Goal: Information Seeking & Learning: Learn about a topic

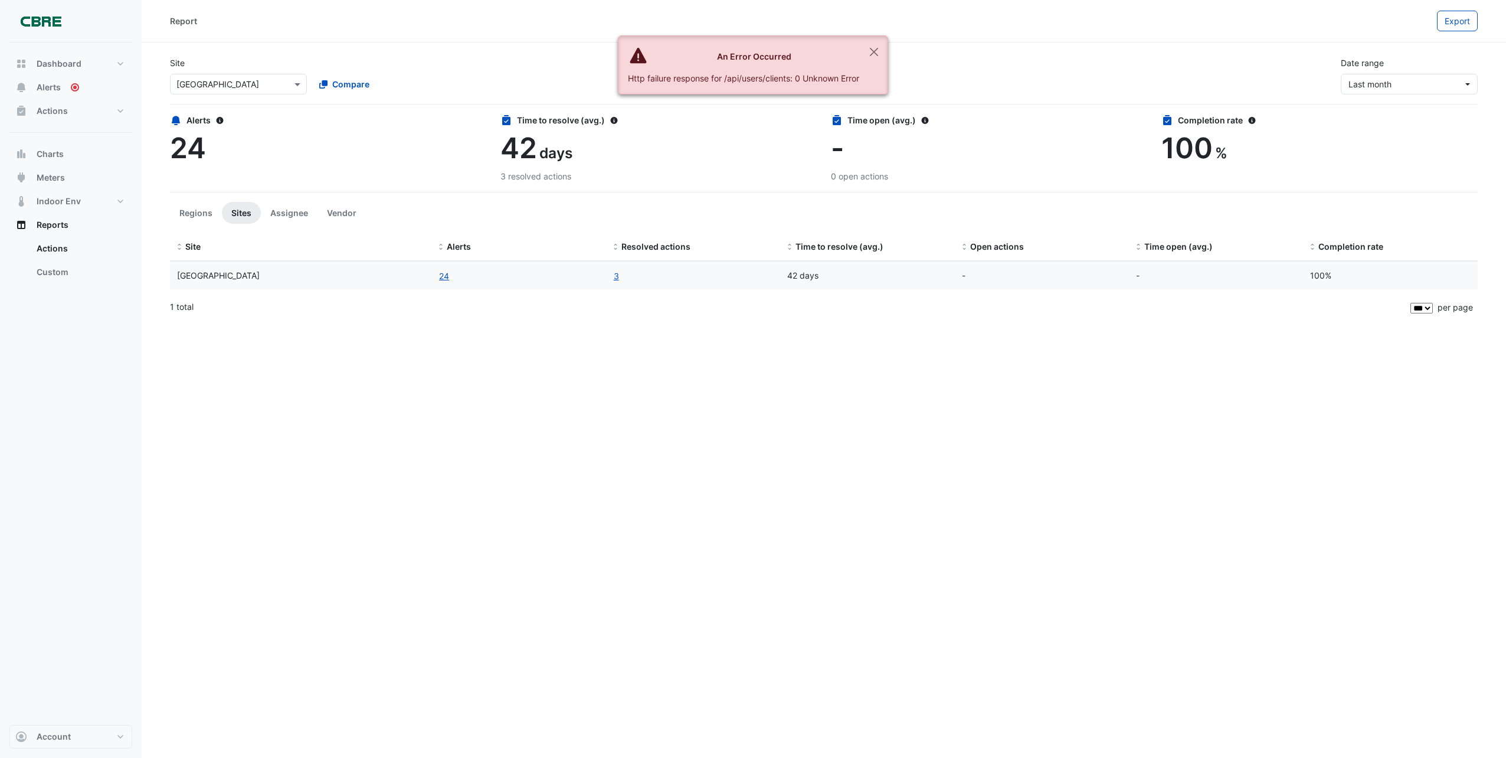
select select "***"
click at [871, 54] on button "Close" at bounding box center [873, 52] width 27 height 32
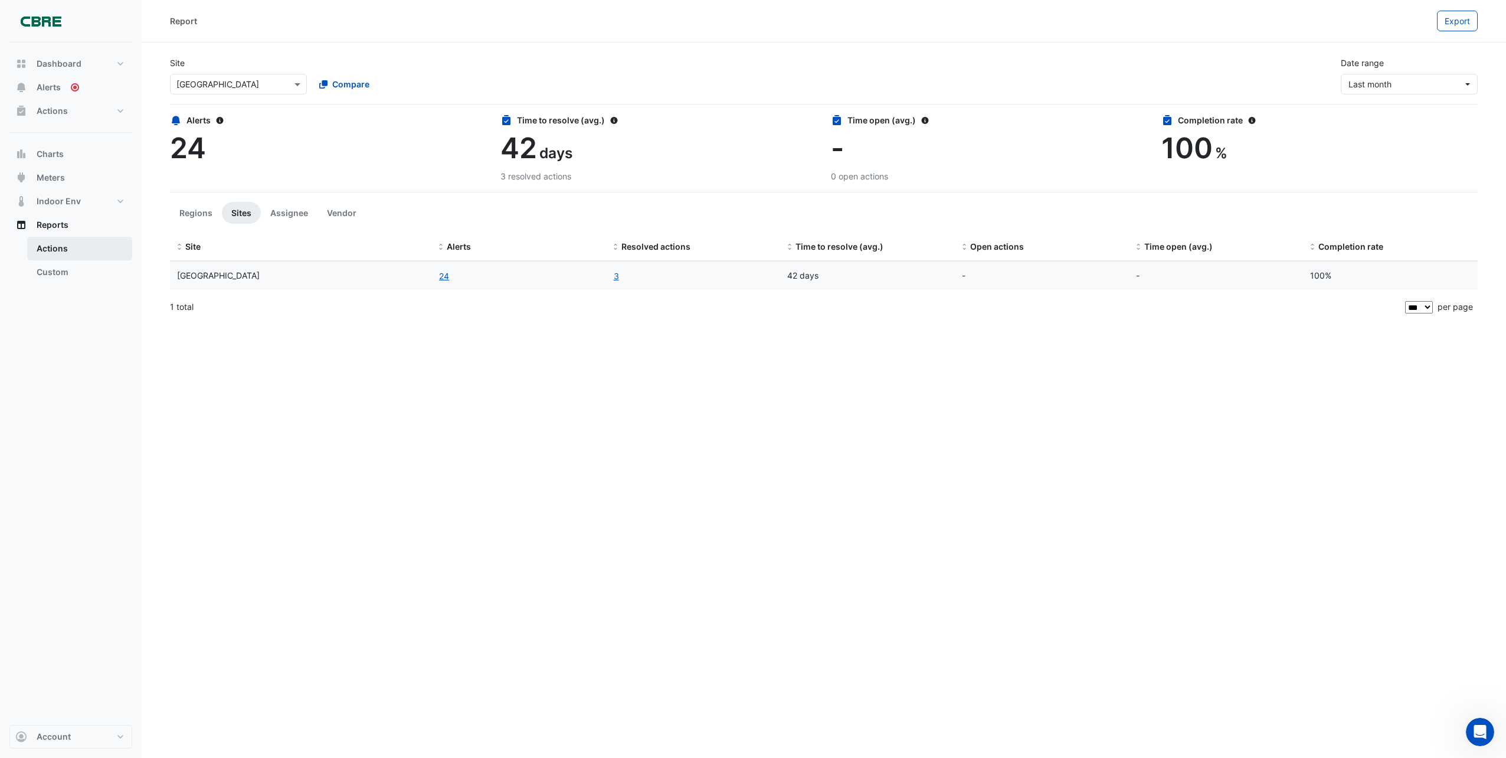
click at [51, 246] on link "Actions" at bounding box center [79, 249] width 105 height 24
click at [58, 224] on span "Reports" at bounding box center [53, 225] width 32 height 12
click at [72, 63] on span "Dashboard" at bounding box center [59, 64] width 45 height 12
select select "***"
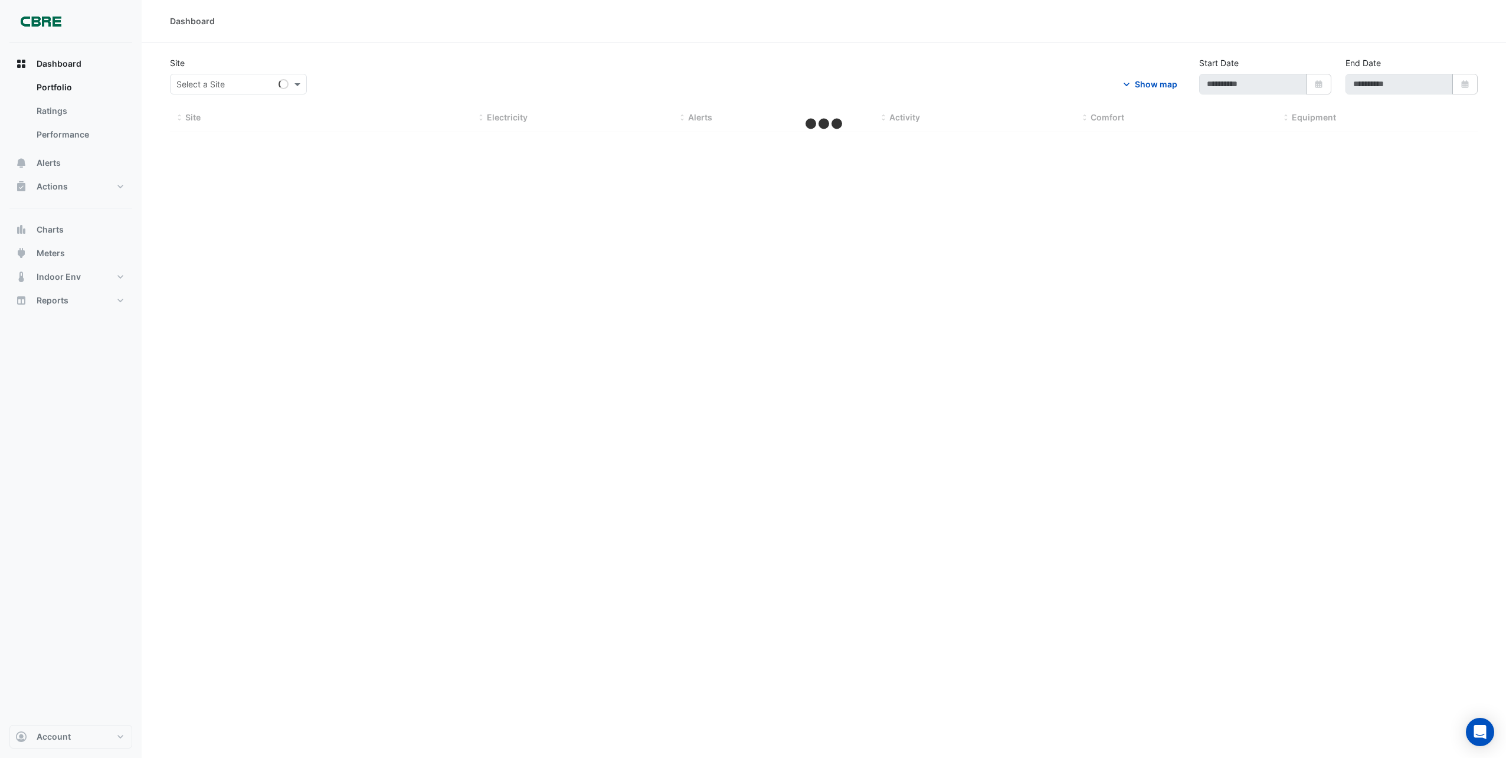
type input "**********"
select select "***"
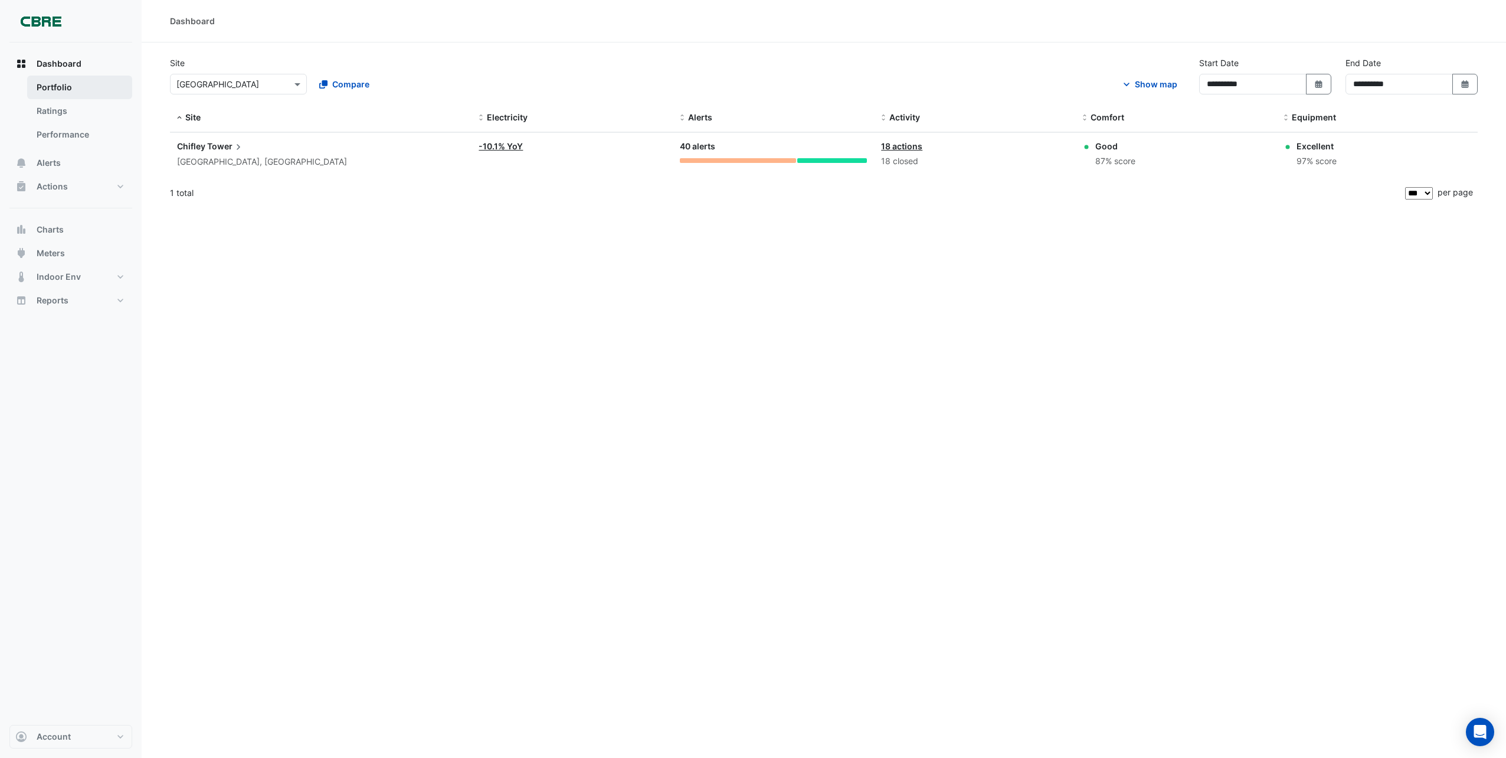
click at [76, 87] on link "Portfolio" at bounding box center [79, 88] width 105 height 24
click at [55, 230] on span "Charts" at bounding box center [50, 230] width 27 height 12
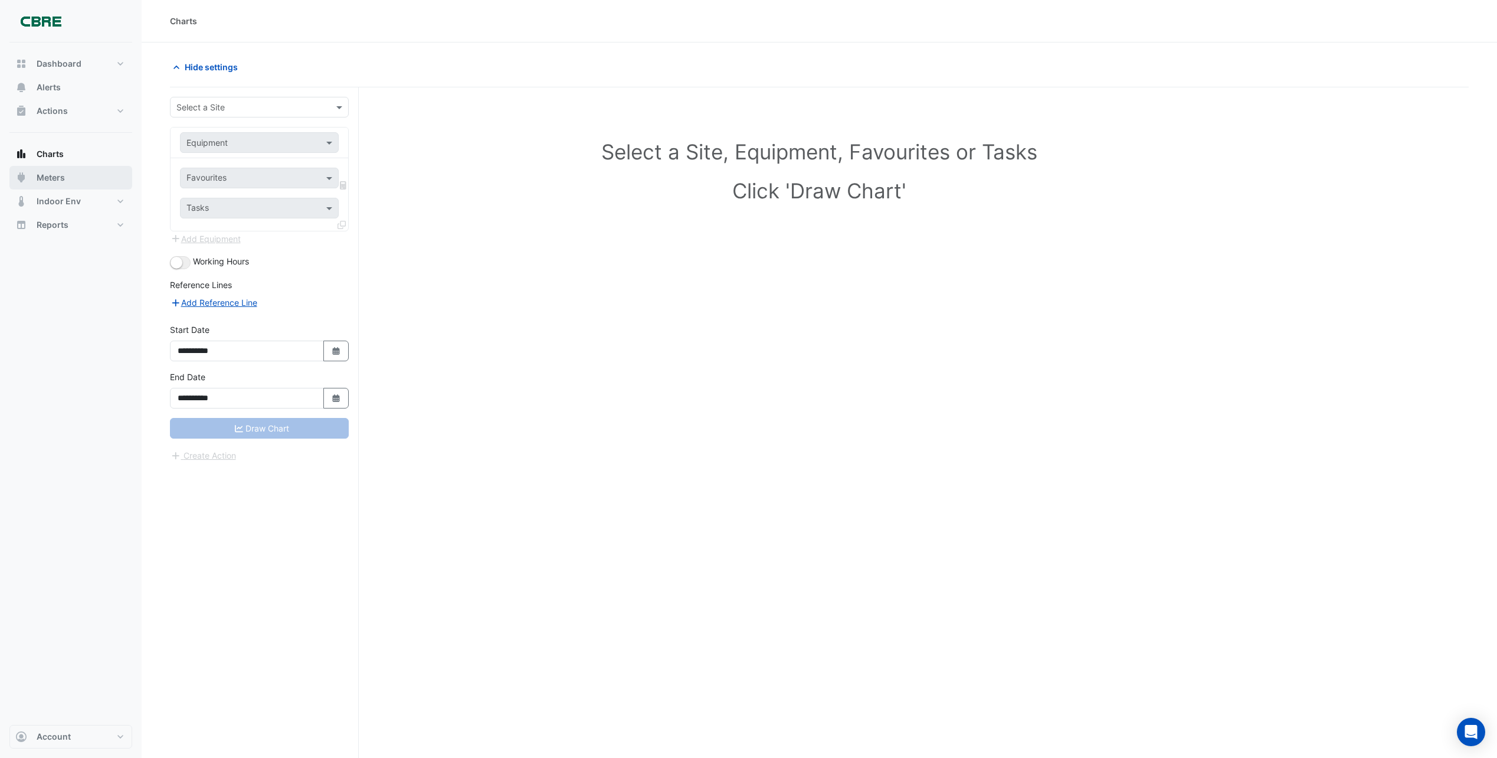
click at [60, 178] on span "Meters" at bounding box center [51, 178] width 28 height 12
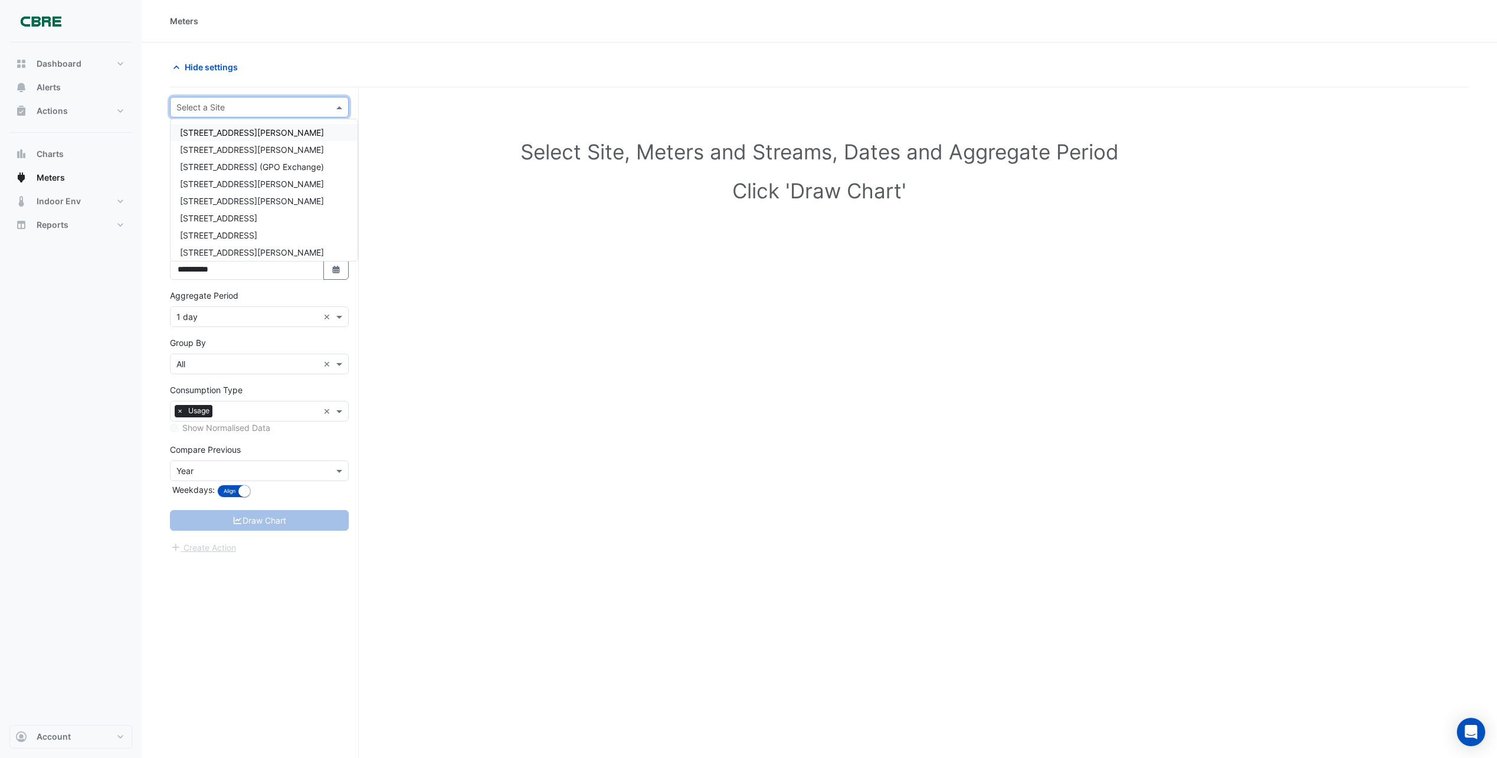
click at [339, 108] on span at bounding box center [340, 107] width 15 height 12
click at [229, 199] on span "[GEOGRAPHIC_DATA]" at bounding box center [221, 196] width 83 height 10
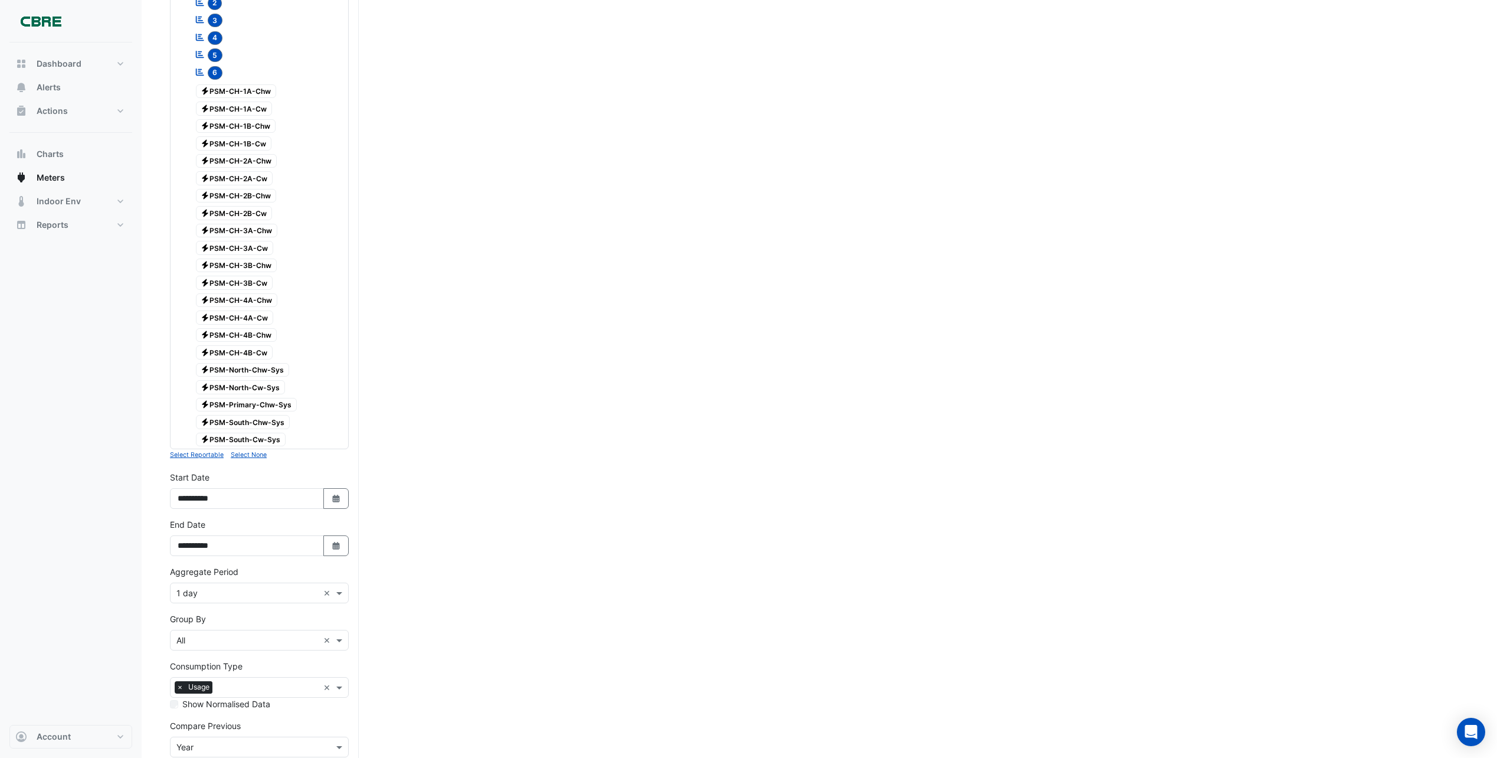
scroll to position [328, 0]
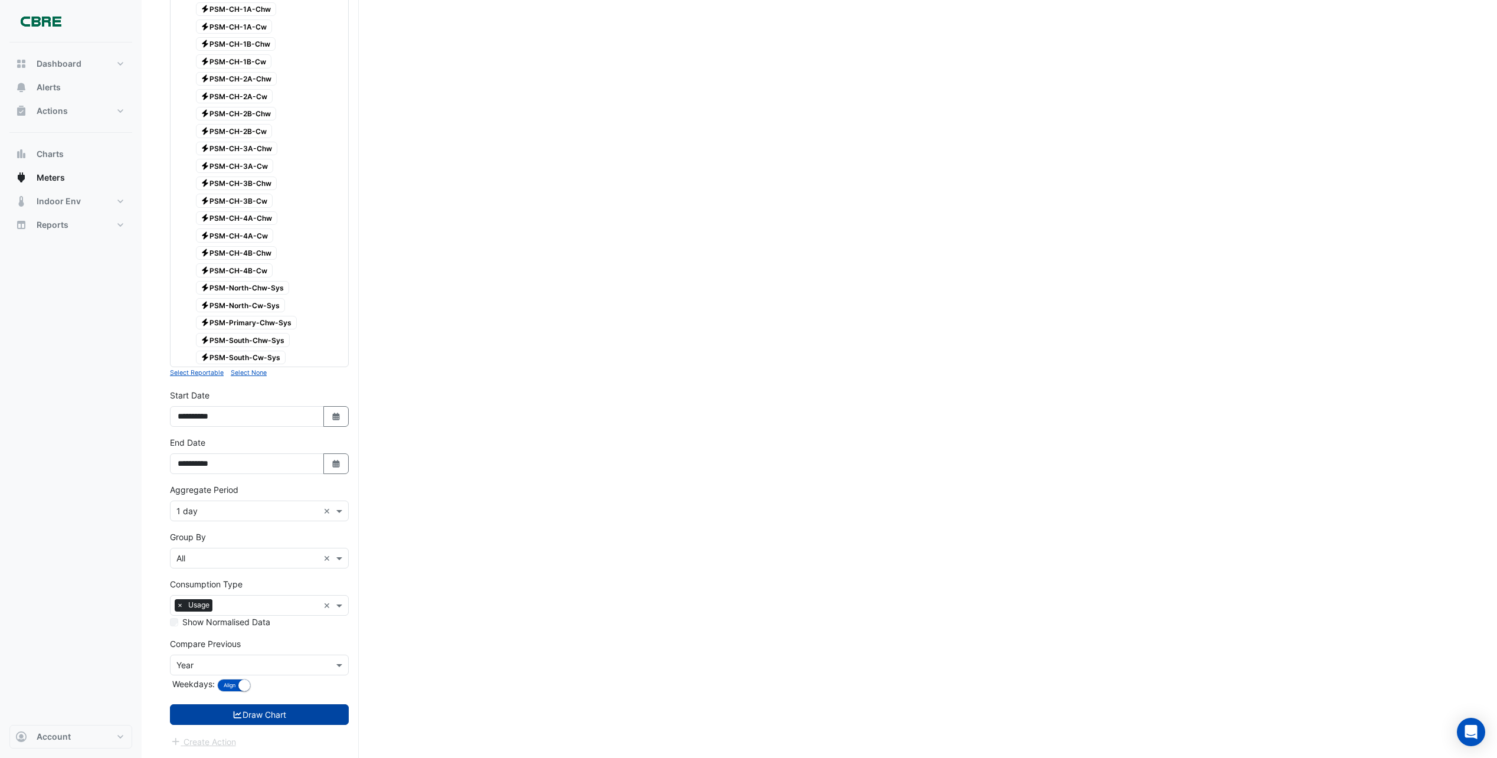
click at [265, 713] on button "Draw Chart" at bounding box center [259, 714] width 179 height 21
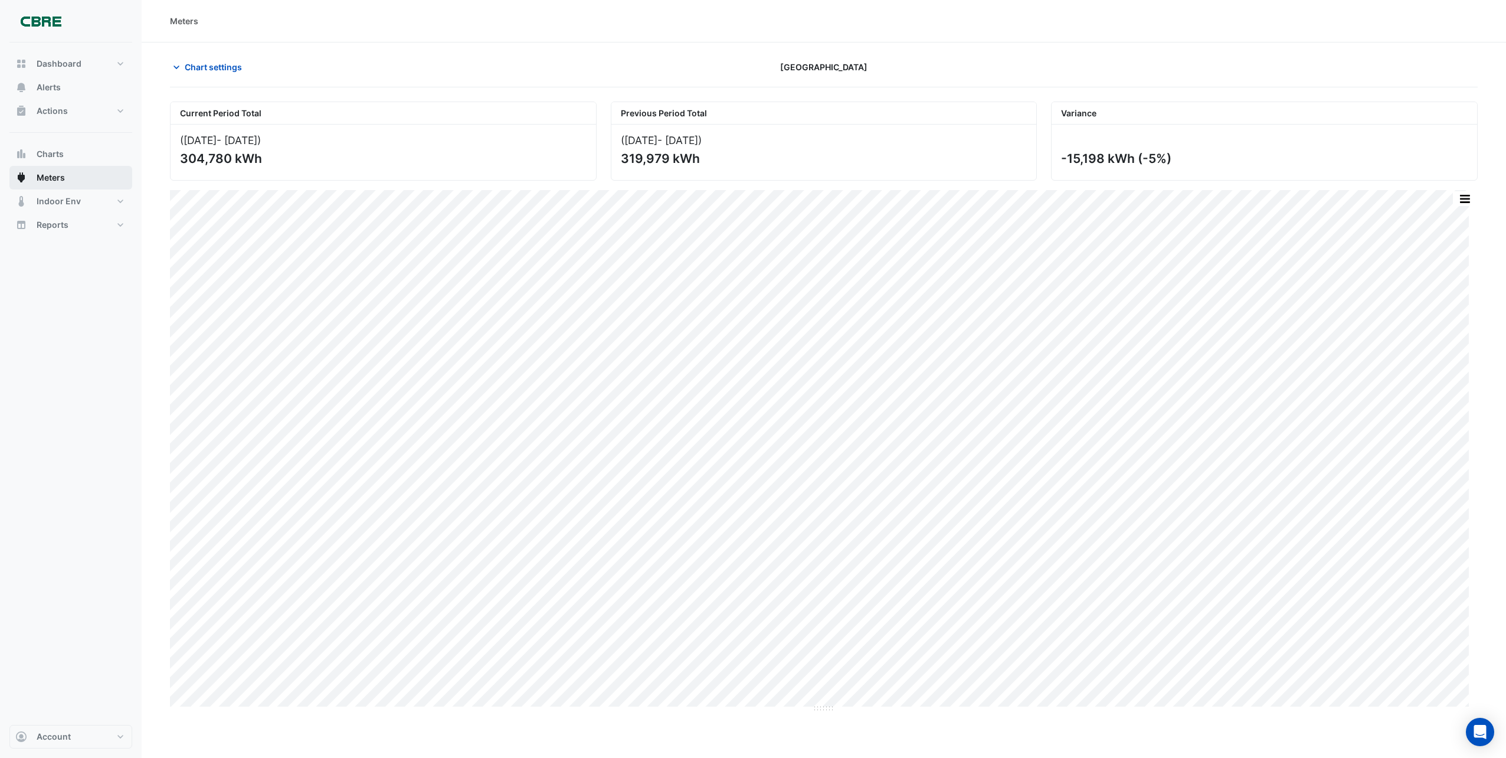
click at [55, 176] on span "Meters" at bounding box center [51, 178] width 28 height 12
click at [60, 201] on span "Indoor Env" at bounding box center [59, 201] width 44 height 12
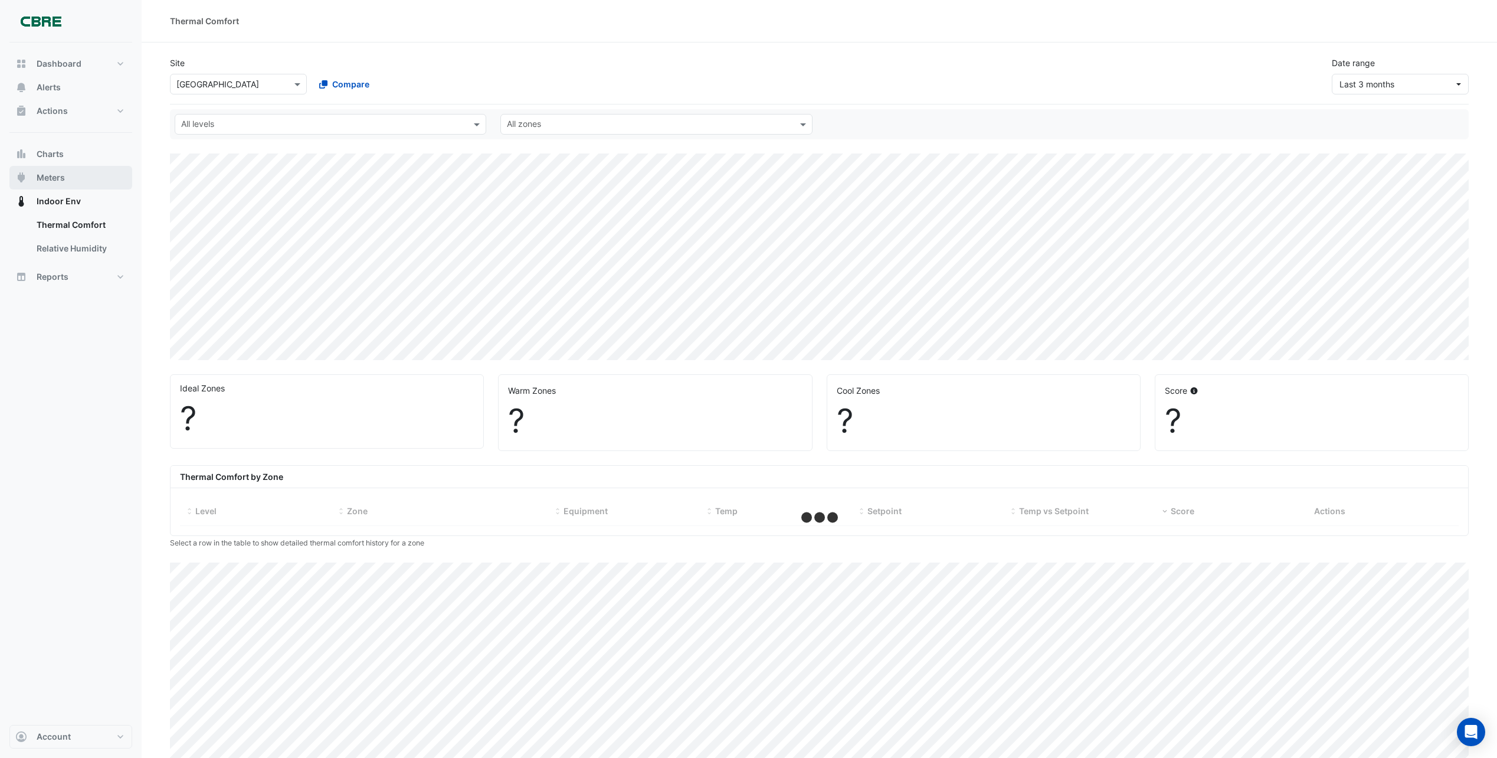
click at [55, 182] on span "Meters" at bounding box center [51, 178] width 28 height 12
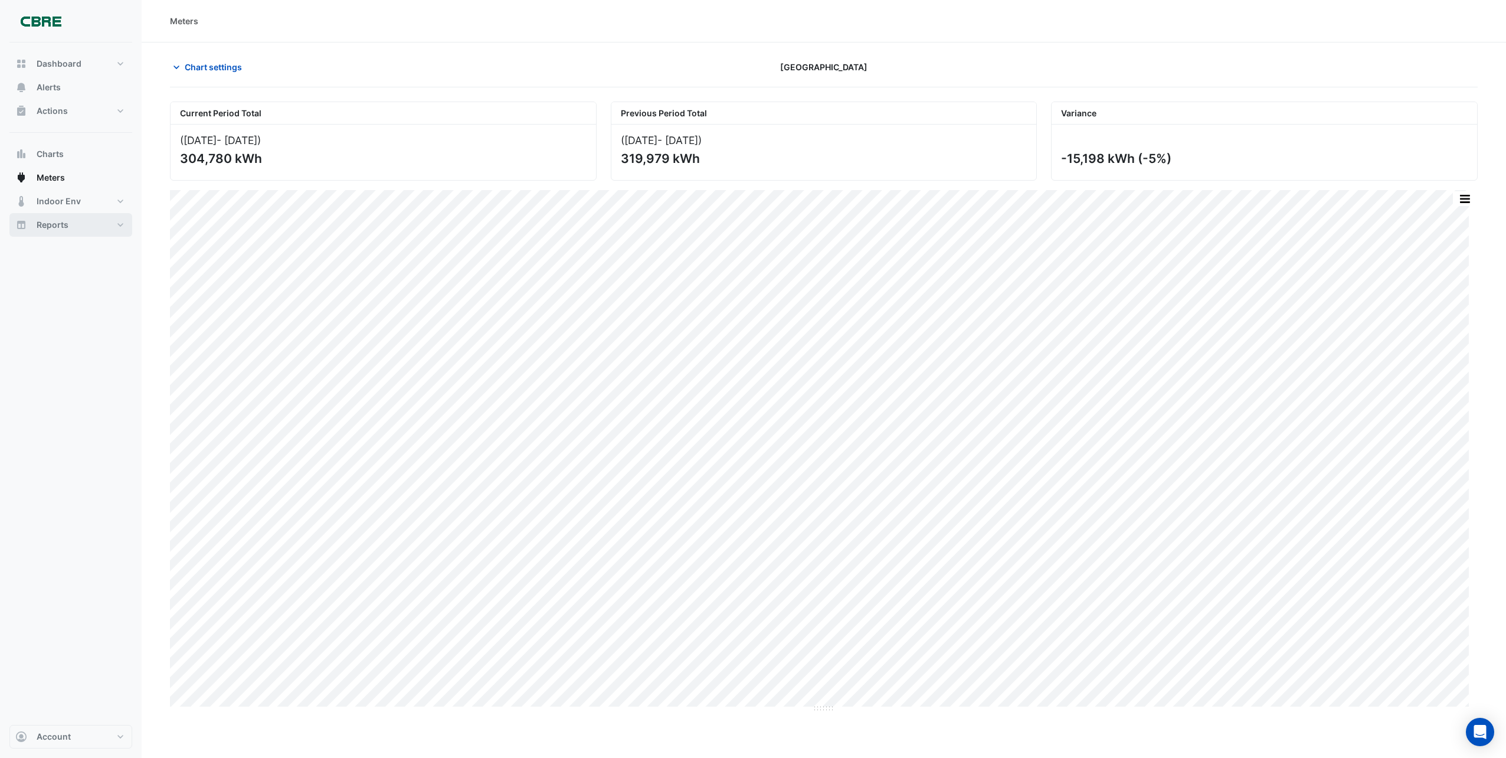
click at [56, 226] on span "Reports" at bounding box center [53, 225] width 32 height 12
select select "***"
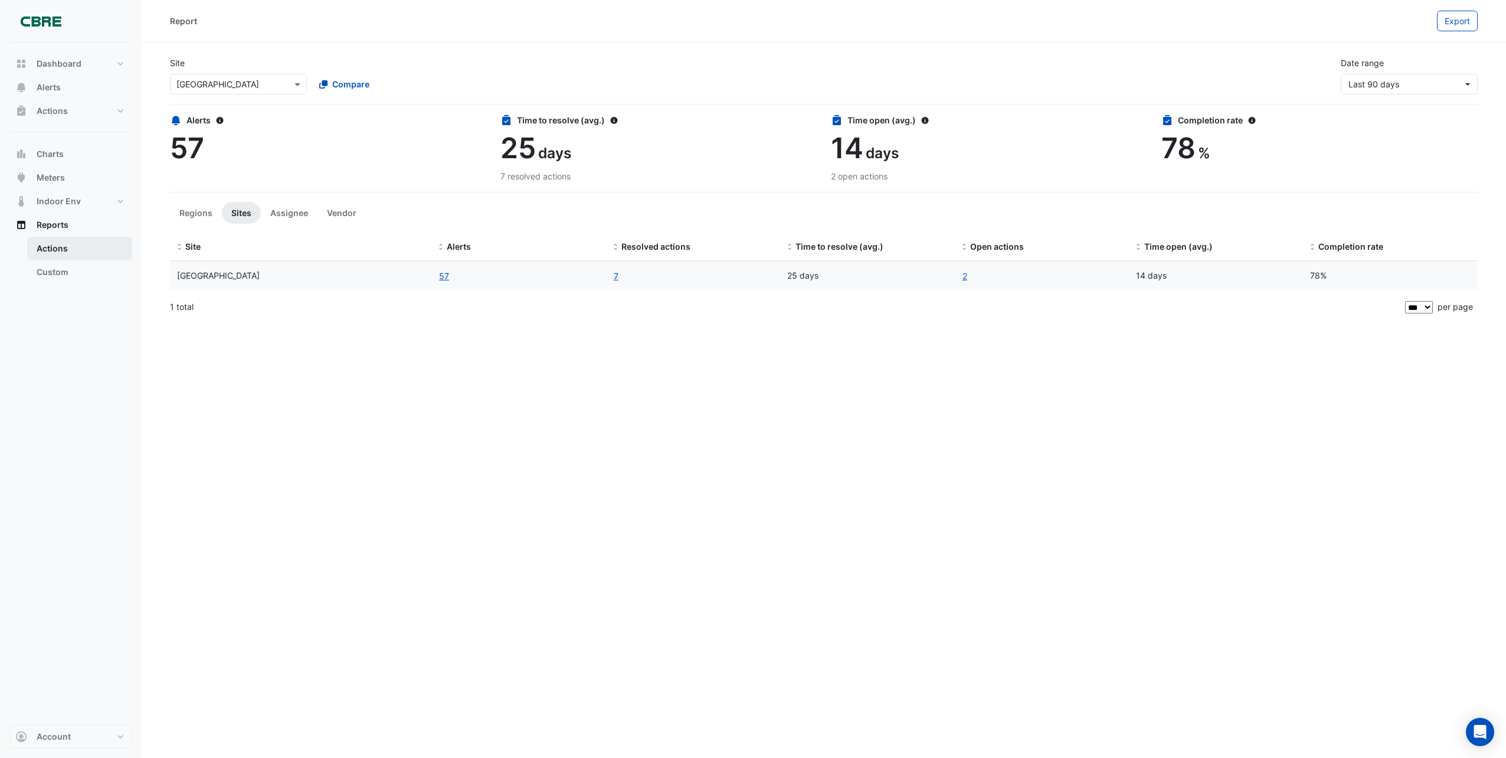
click at [61, 250] on link "Actions" at bounding box center [79, 249] width 105 height 24
click at [57, 178] on span "Meters" at bounding box center [51, 178] width 28 height 12
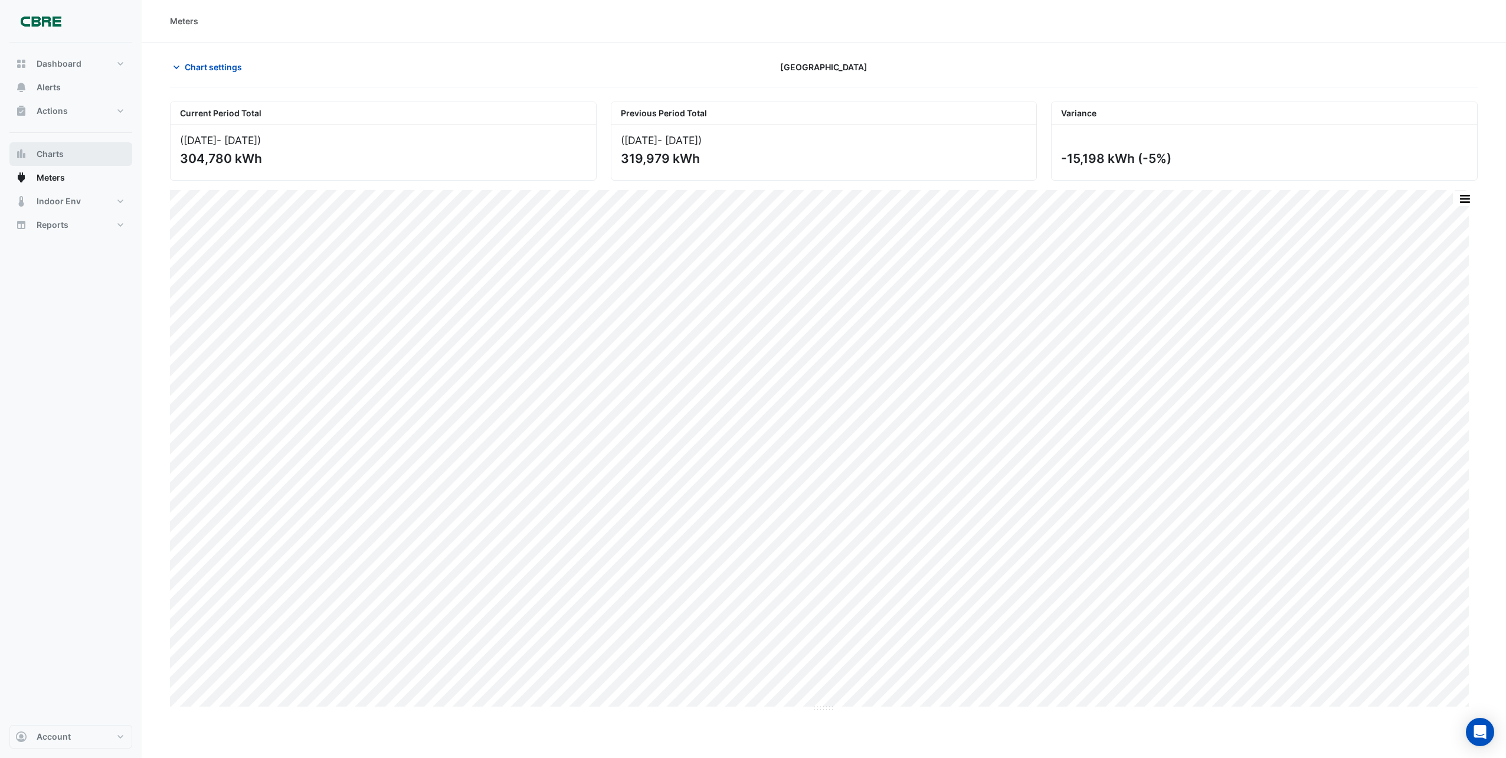
click at [58, 159] on span "Charts" at bounding box center [50, 154] width 27 height 12
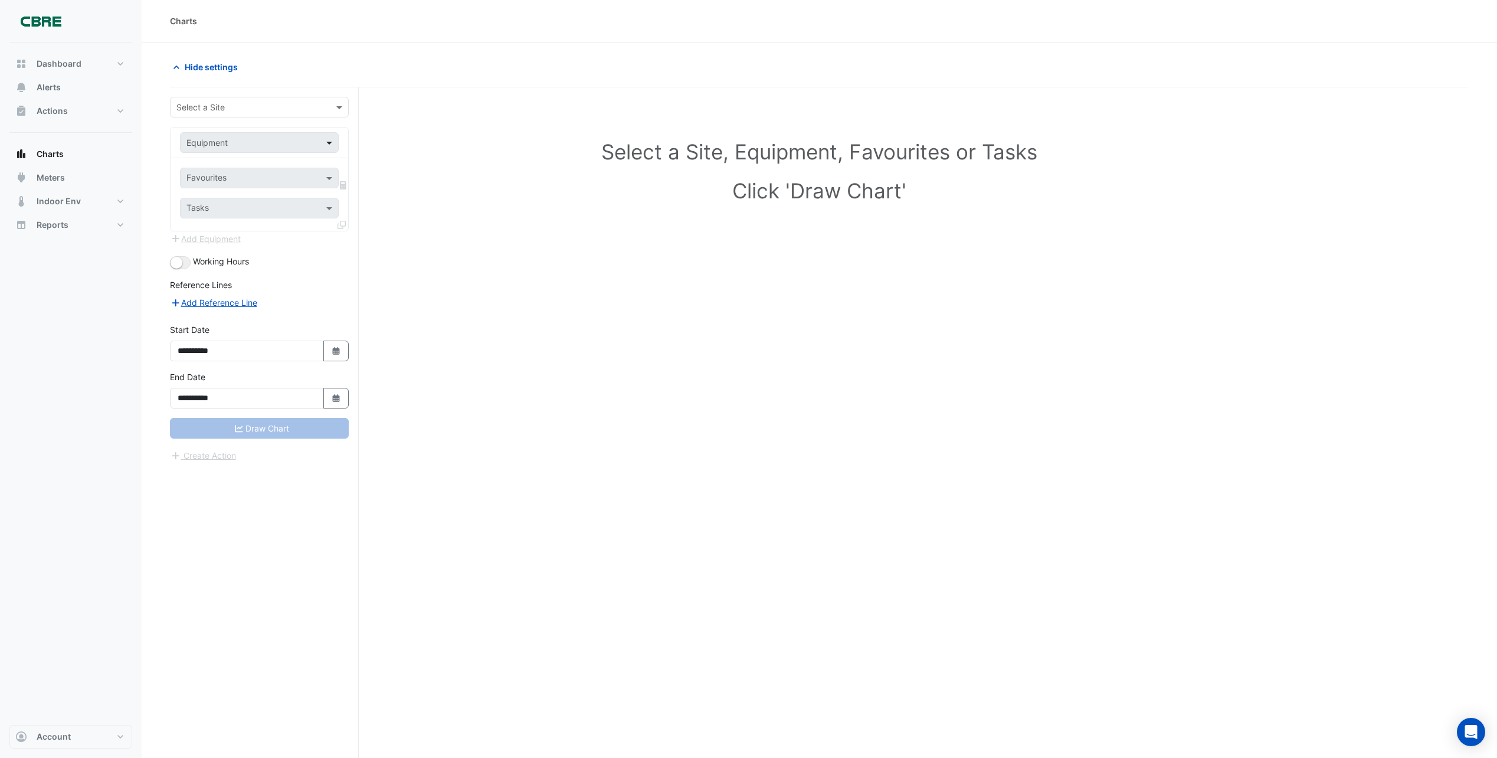
click at [327, 140] on span at bounding box center [330, 142] width 15 height 12
click at [340, 107] on span at bounding box center [340, 107] width 15 height 12
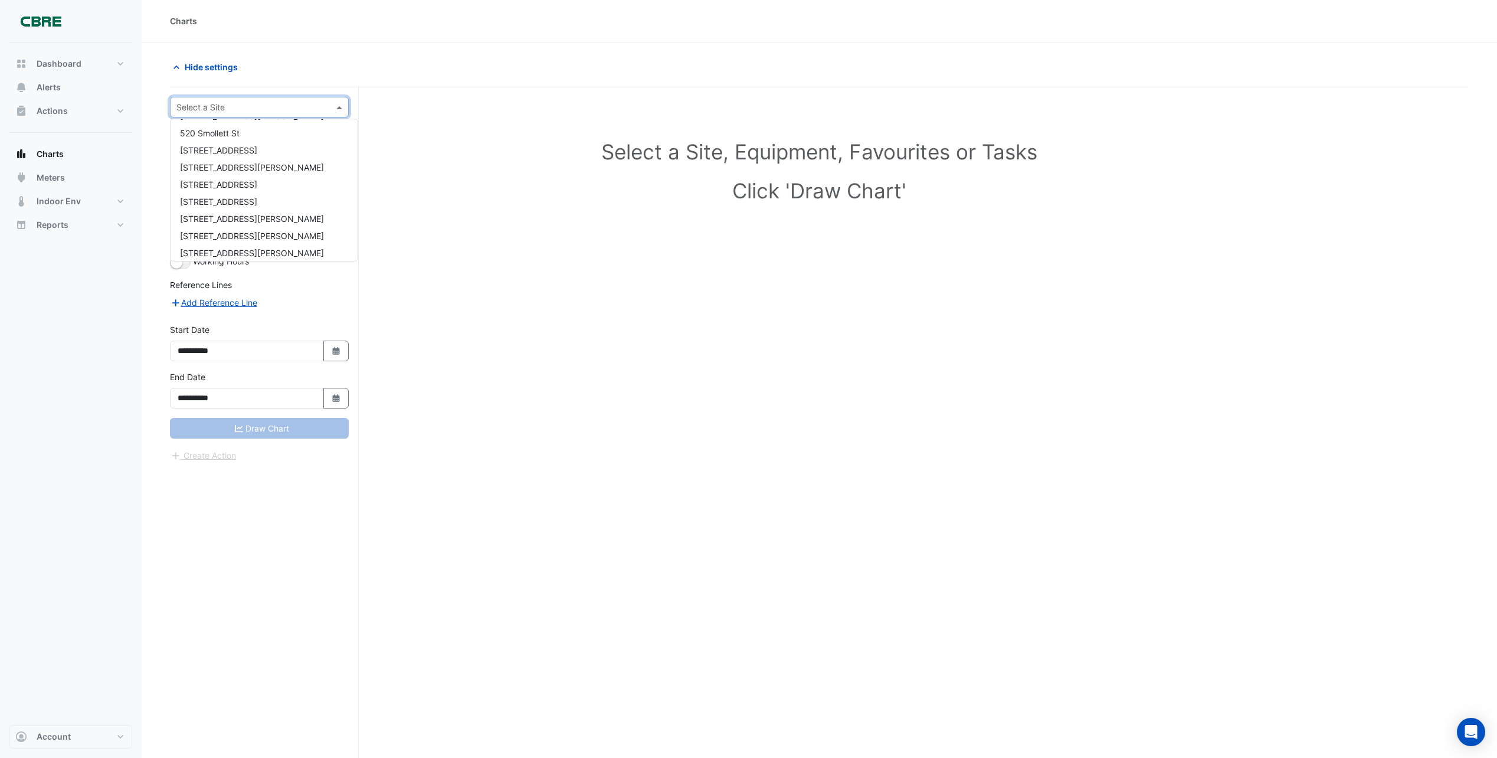
scroll to position [877, 0]
click at [230, 196] on span "[GEOGRAPHIC_DATA]" at bounding box center [221, 196] width 83 height 10
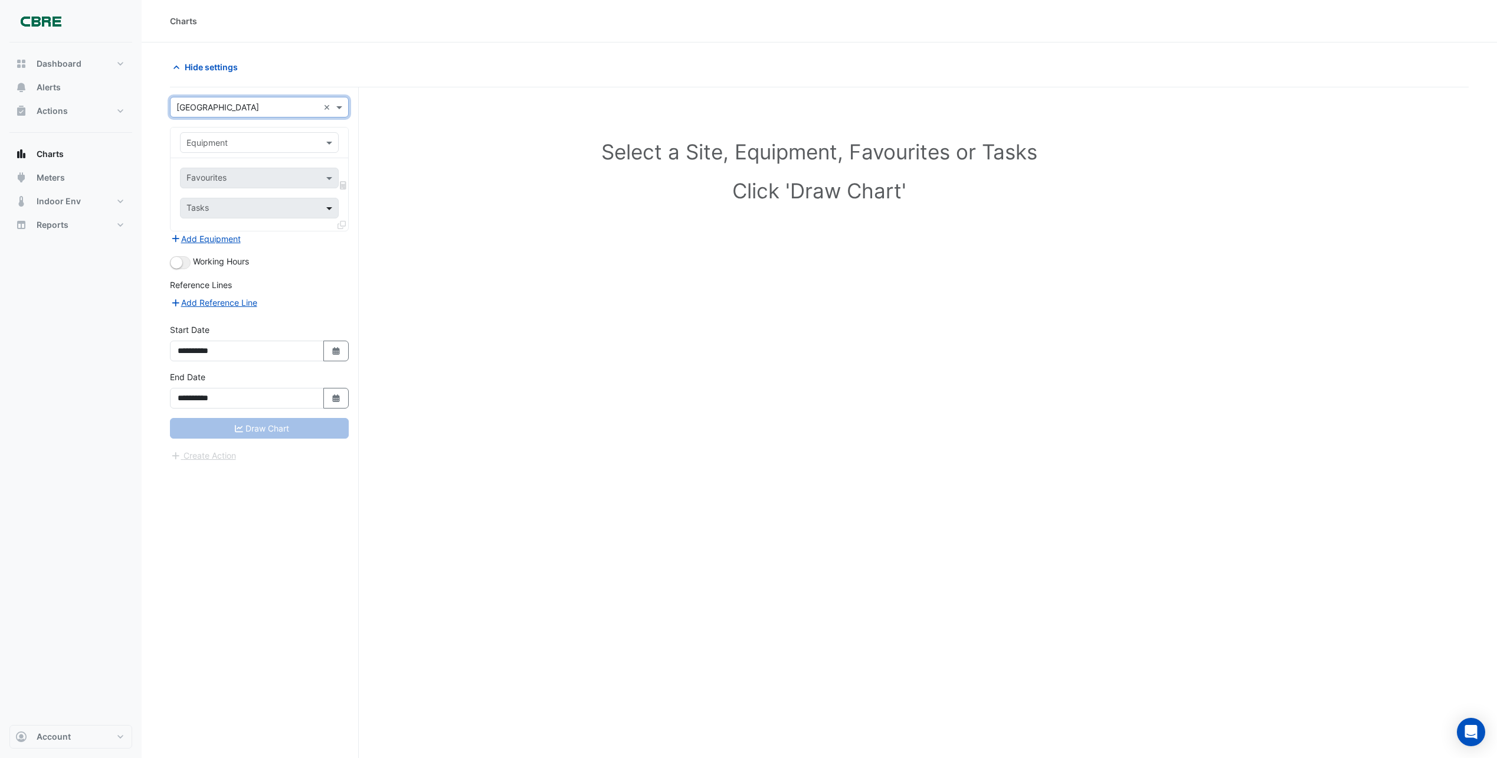
click at [329, 208] on span at bounding box center [330, 208] width 15 height 12
click at [329, 141] on span at bounding box center [330, 142] width 15 height 12
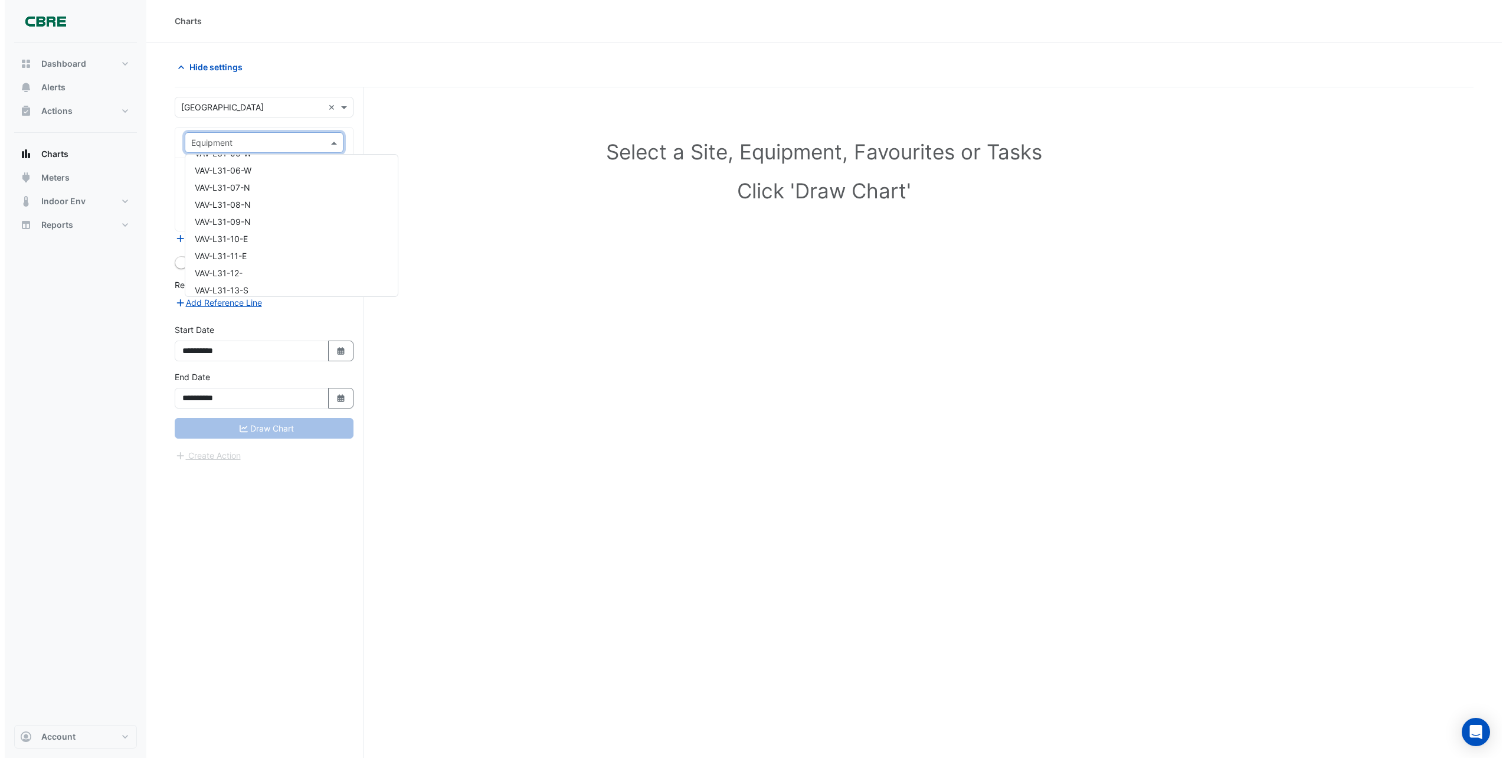
scroll to position [36843, 0]
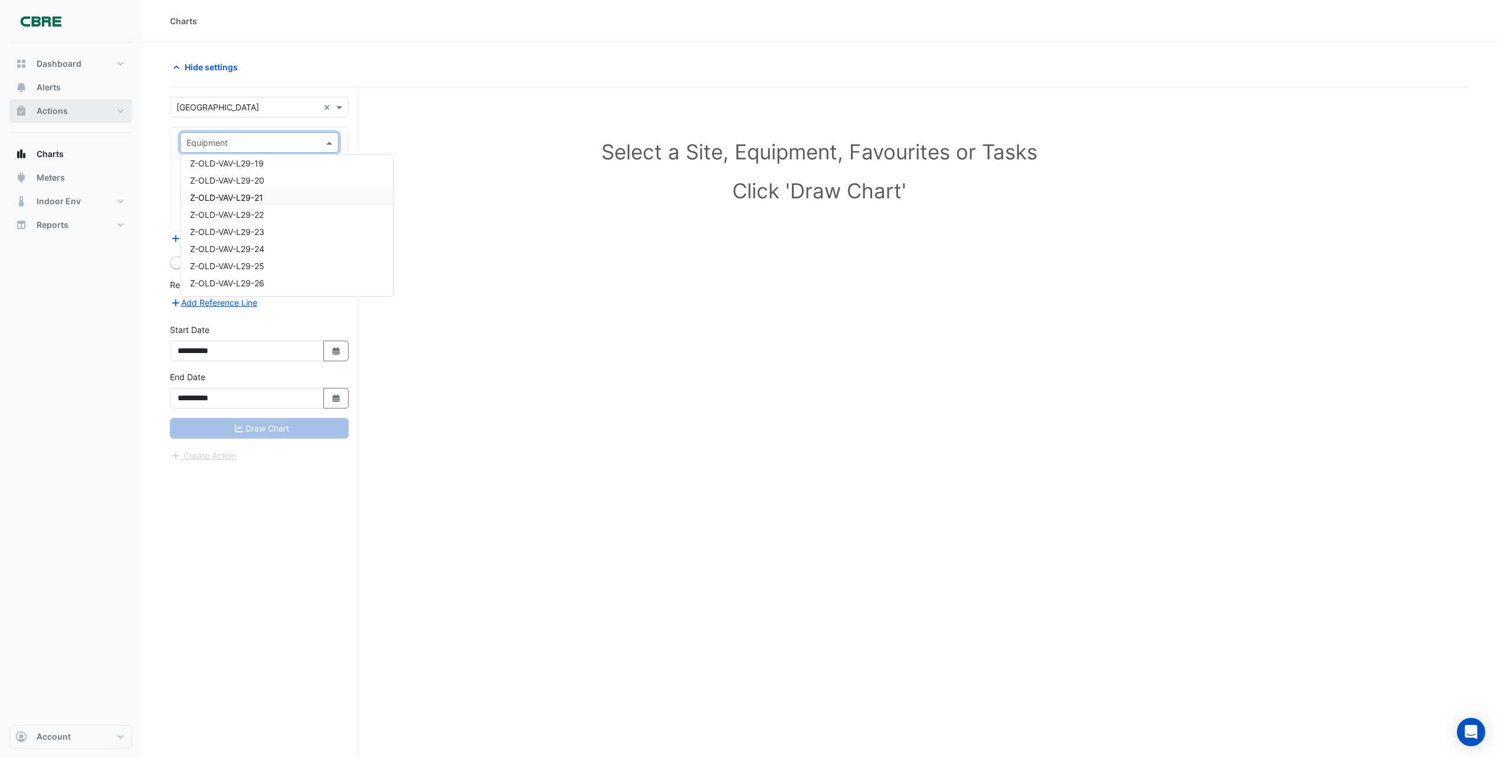
click at [66, 108] on span "Actions" at bounding box center [52, 111] width 31 height 12
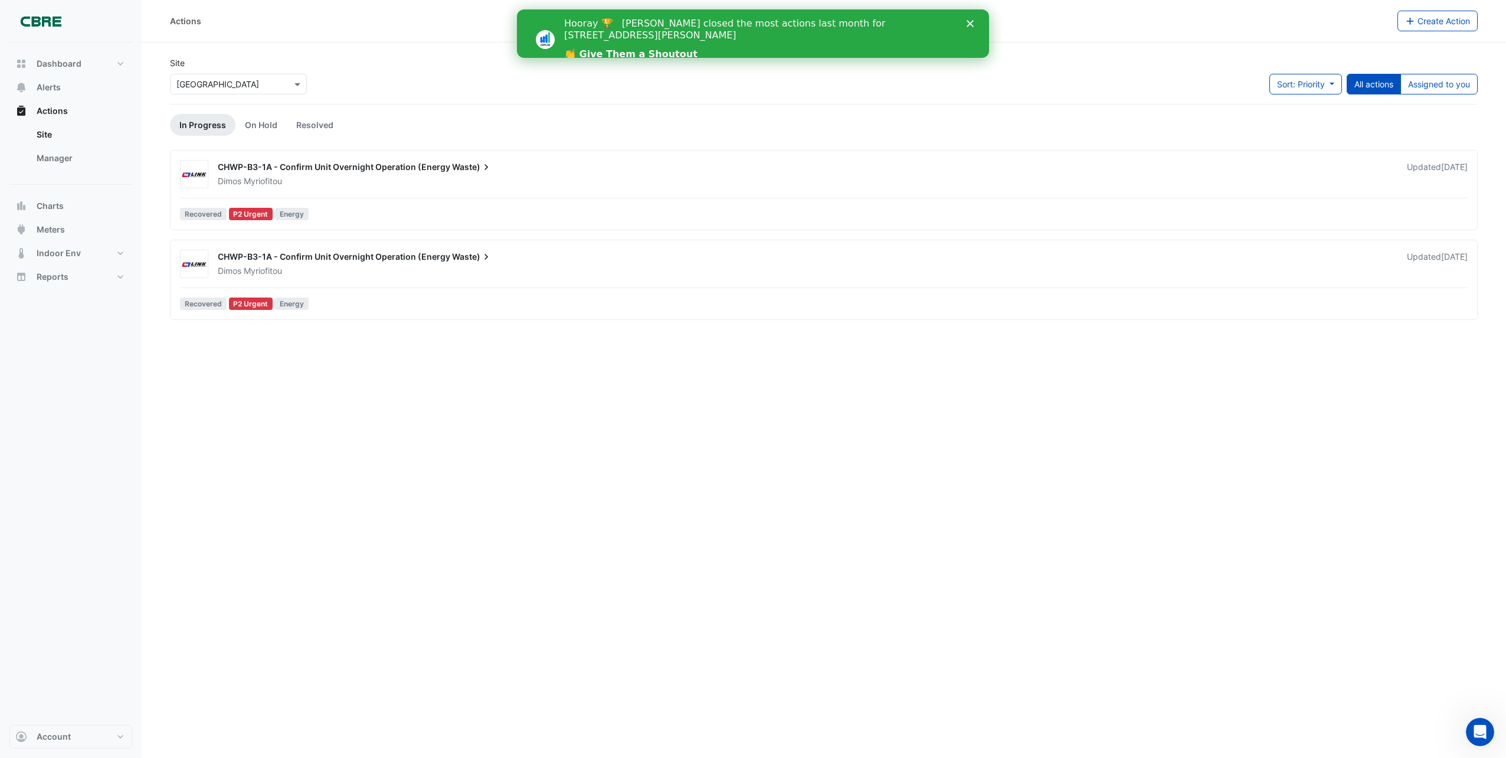
click at [968, 23] on icon "Close" at bounding box center [969, 23] width 7 height 7
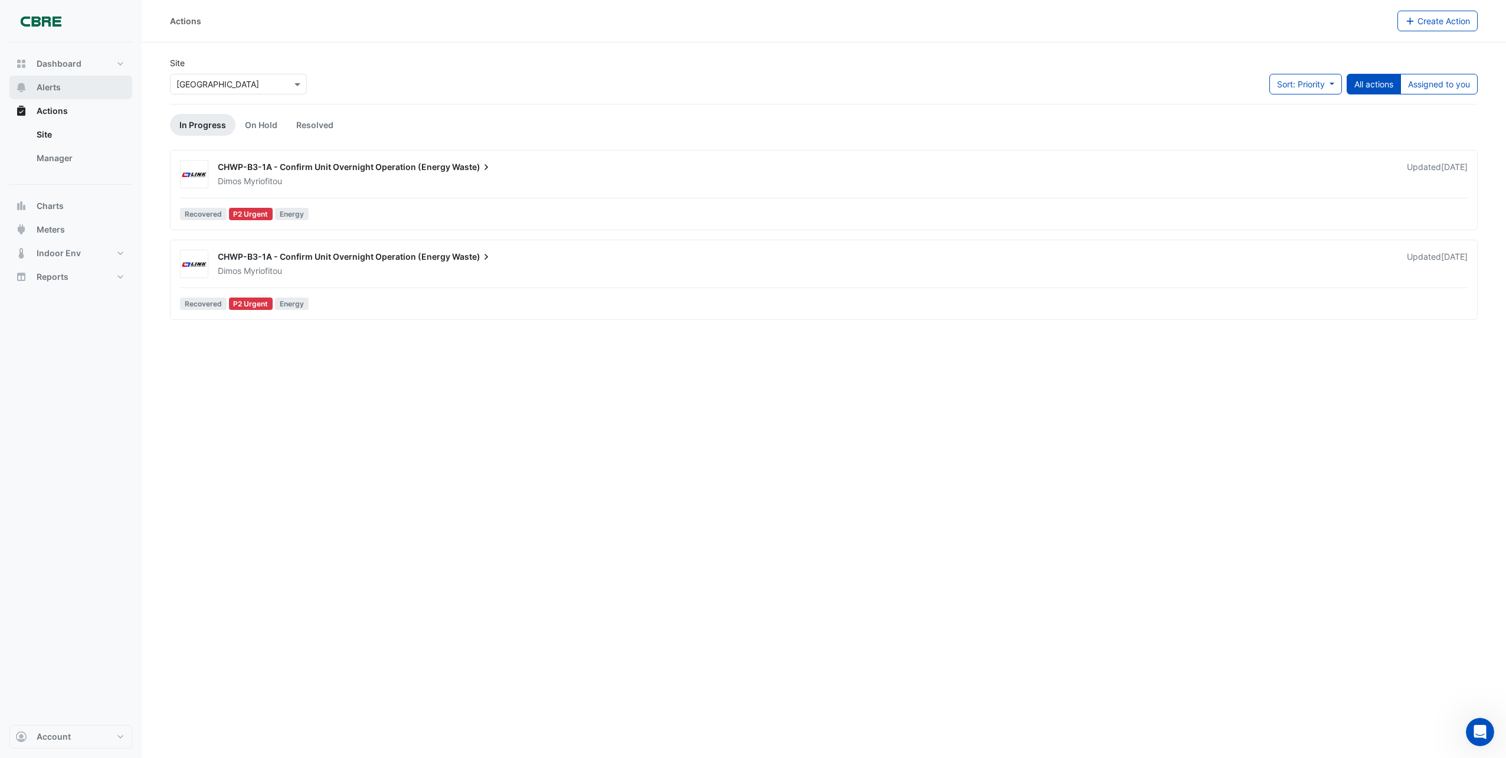
click at [52, 88] on span "Alerts" at bounding box center [49, 87] width 24 height 12
